Goal: Task Accomplishment & Management: Manage account settings

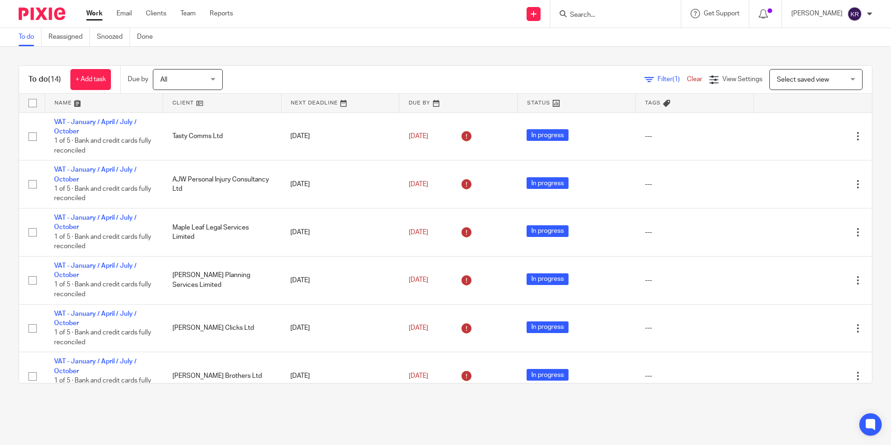
click at [213, 78] on div "All All" at bounding box center [188, 79] width 70 height 21
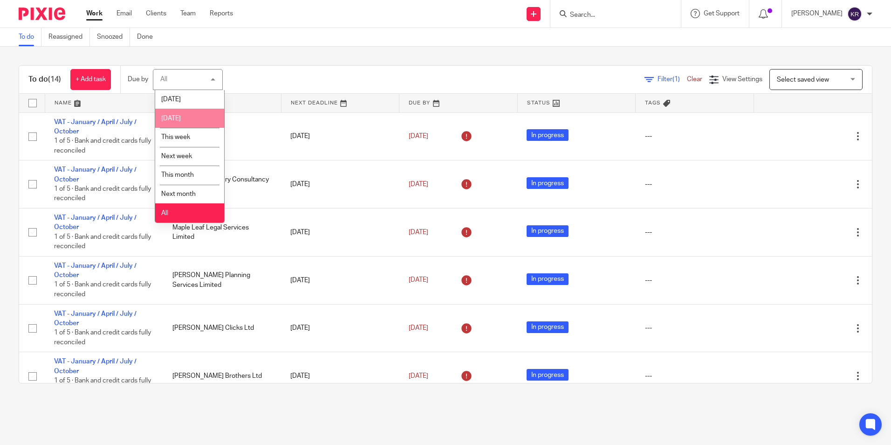
click at [197, 119] on li "[DATE]" at bounding box center [189, 118] width 69 height 19
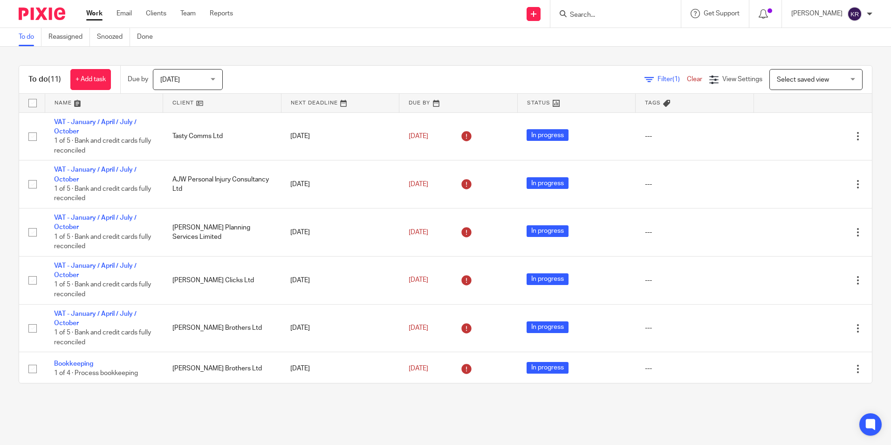
click at [210, 79] on span "[DATE]" at bounding box center [184, 79] width 49 height 20
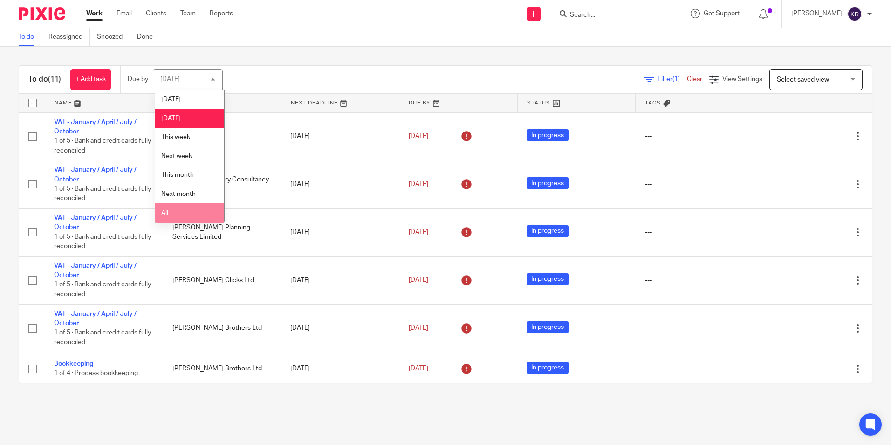
click at [198, 211] on li "All" at bounding box center [189, 212] width 69 height 19
